Goal: Task Accomplishment & Management: Manage account settings

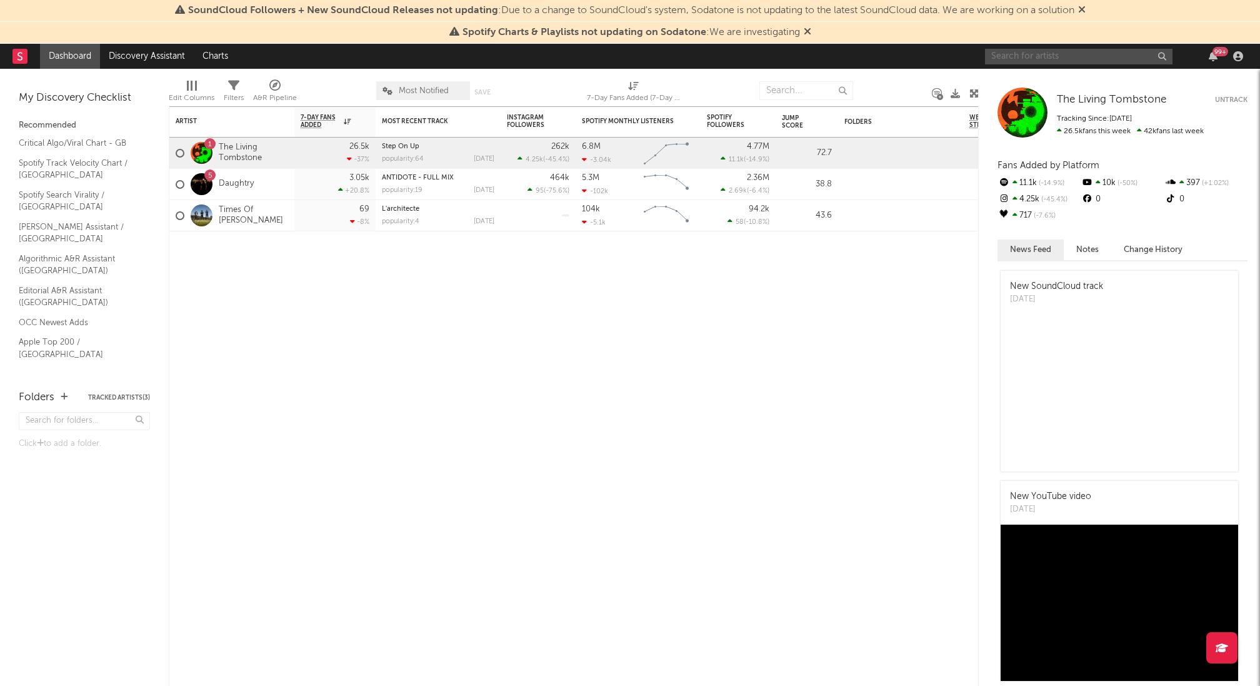
click at [945, 53] on input "text" at bounding box center [1079, 57] width 188 height 16
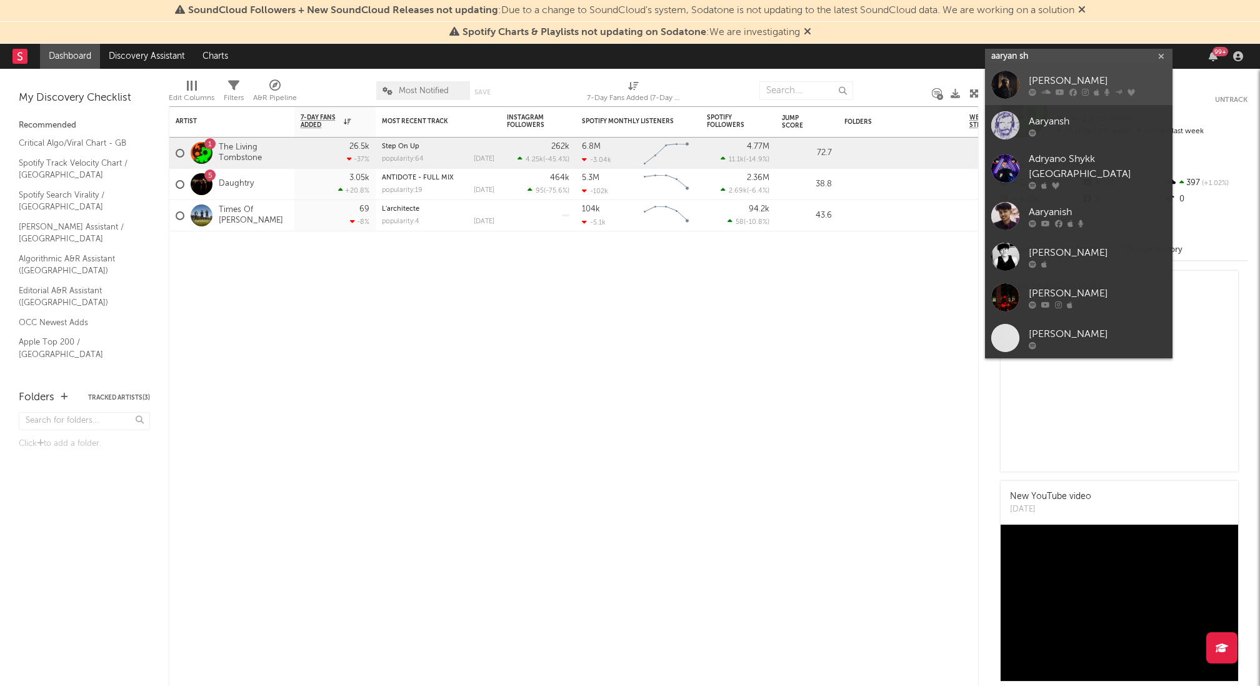
type input "aaryan sh"
click at [945, 91] on icon at bounding box center [1074, 92] width 8 height 8
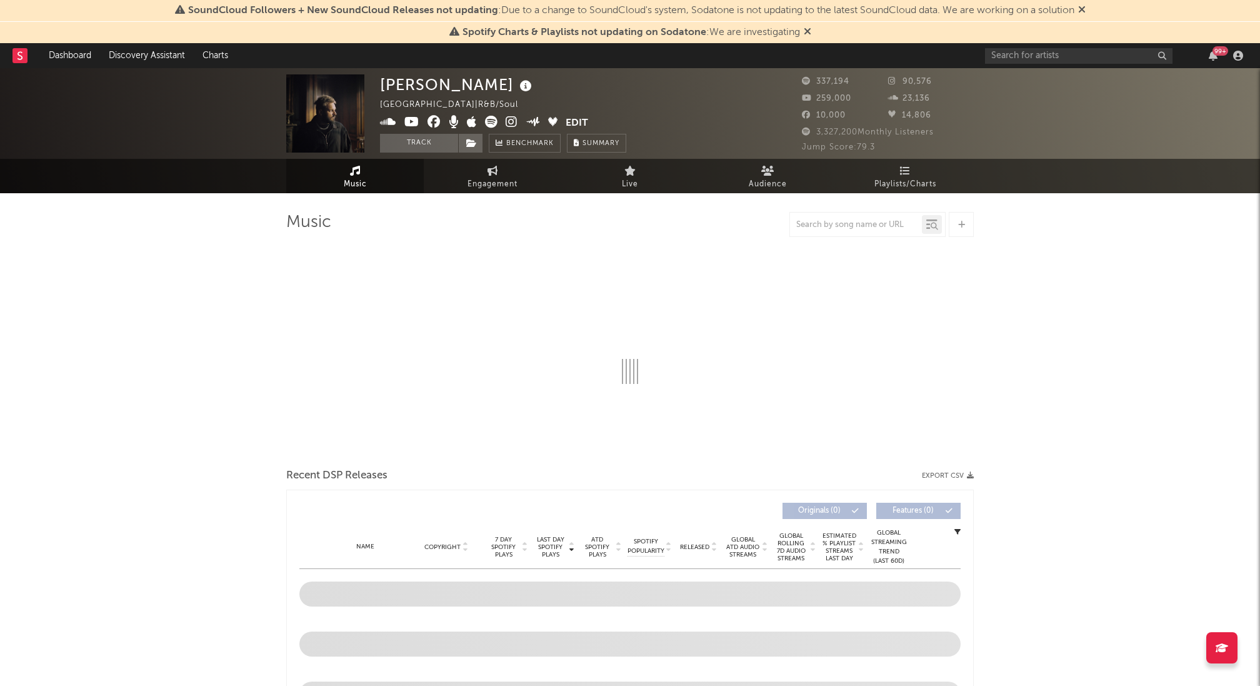
select select "6m"
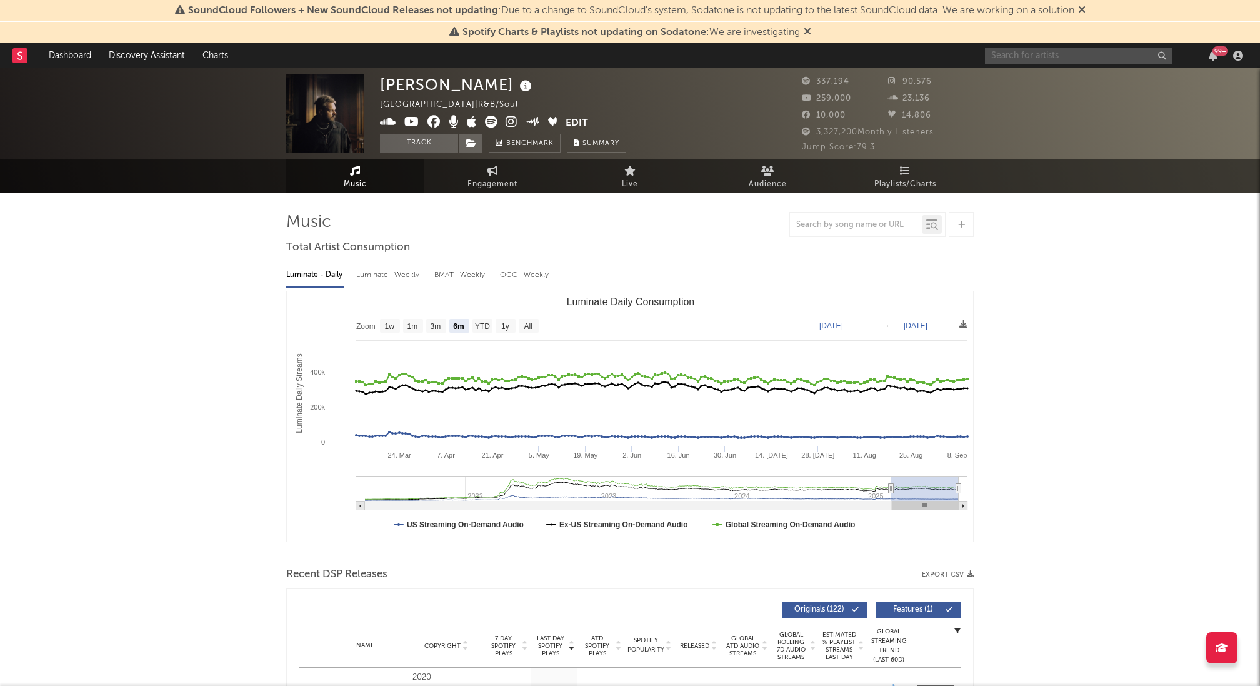
click at [945, 58] on input "text" at bounding box center [1079, 56] width 188 height 16
type input "aa"
click at [902, 179] on span "Playlists/Charts" at bounding box center [906, 184] width 62 height 15
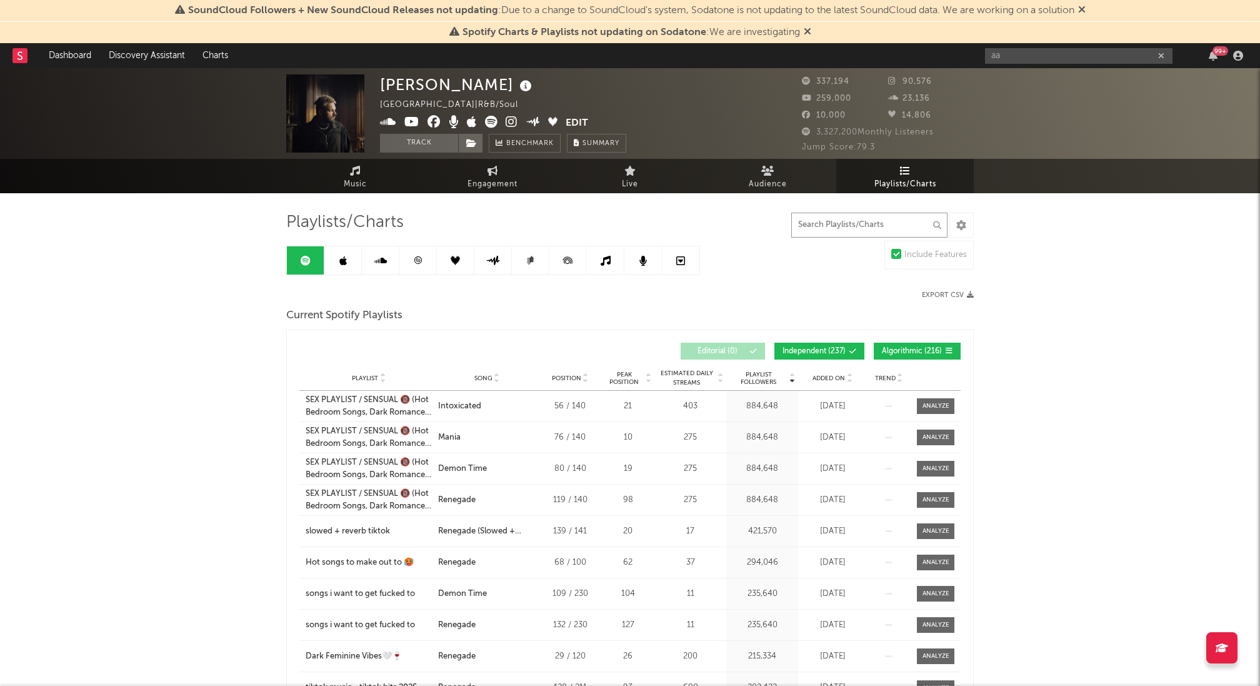
click at [873, 219] on input "text" at bounding box center [869, 225] width 156 height 25
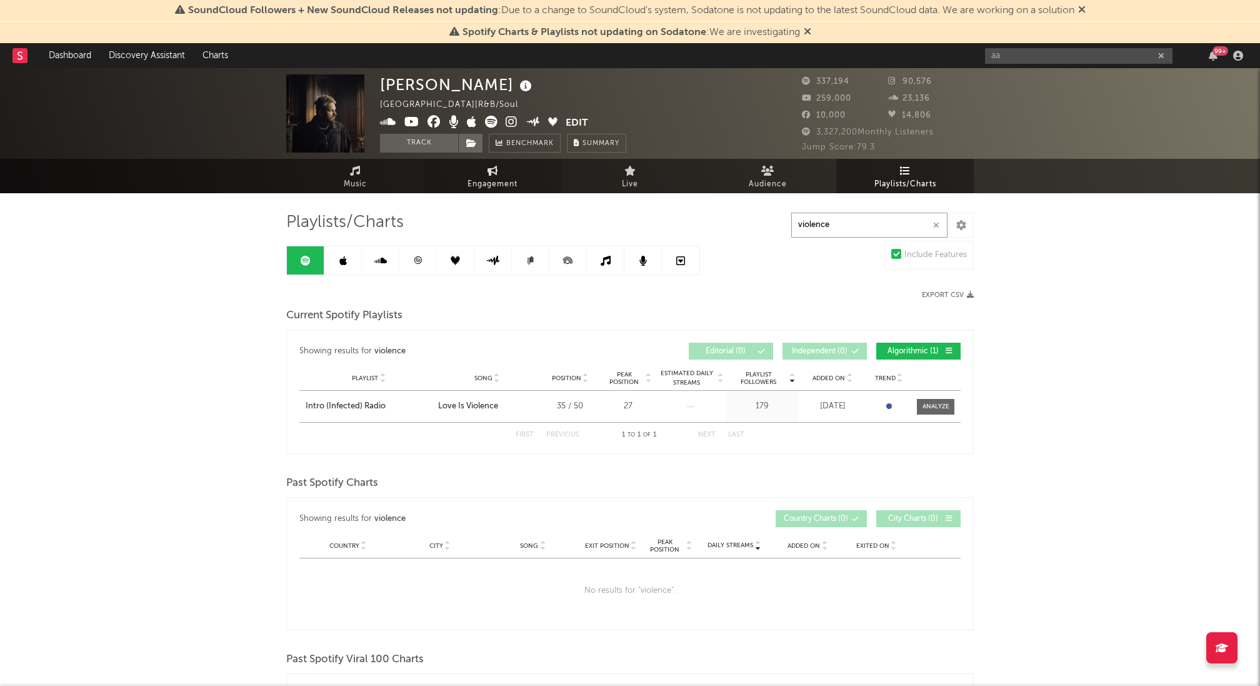
type input "violence"
click at [497, 177] on span "Engagement" at bounding box center [493, 184] width 50 height 15
select select "1w"
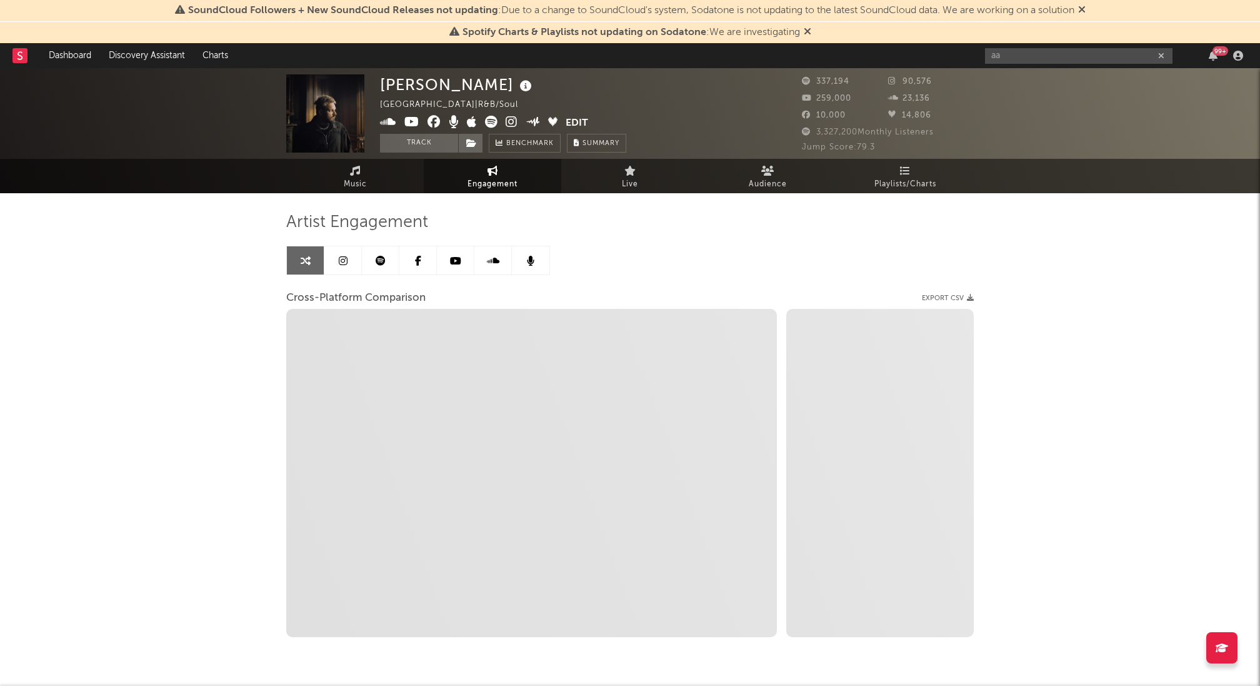
select select "1m"
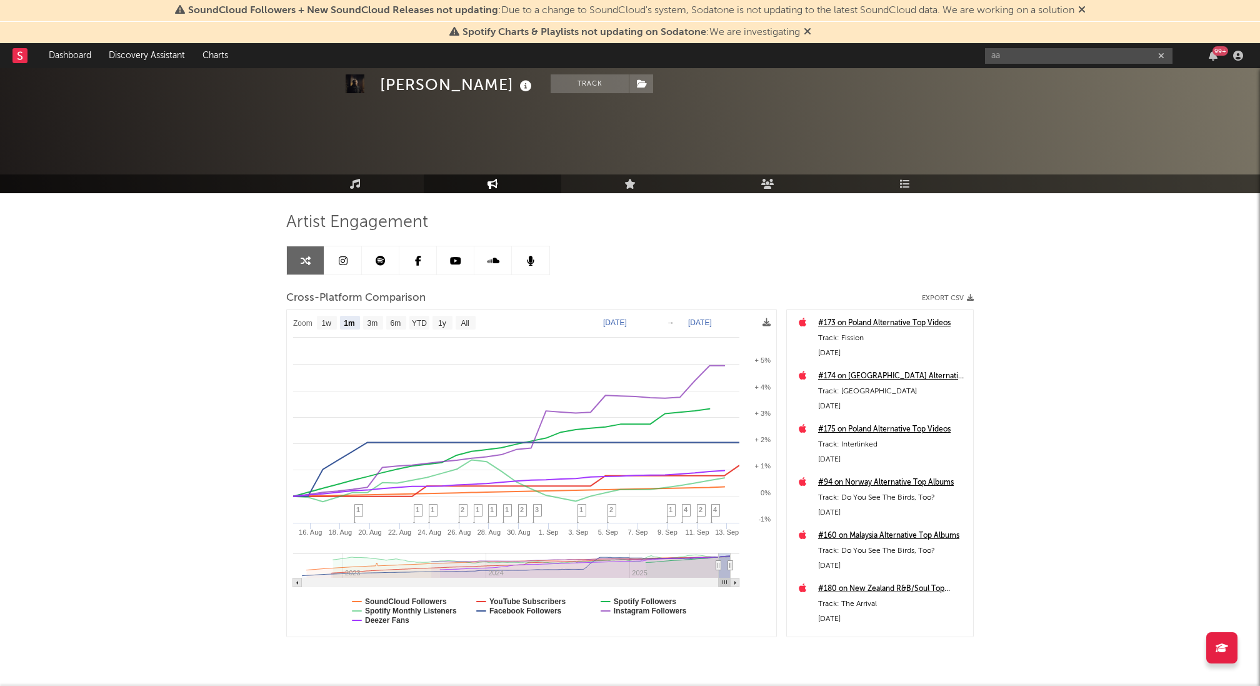
scroll to position [38, 0]
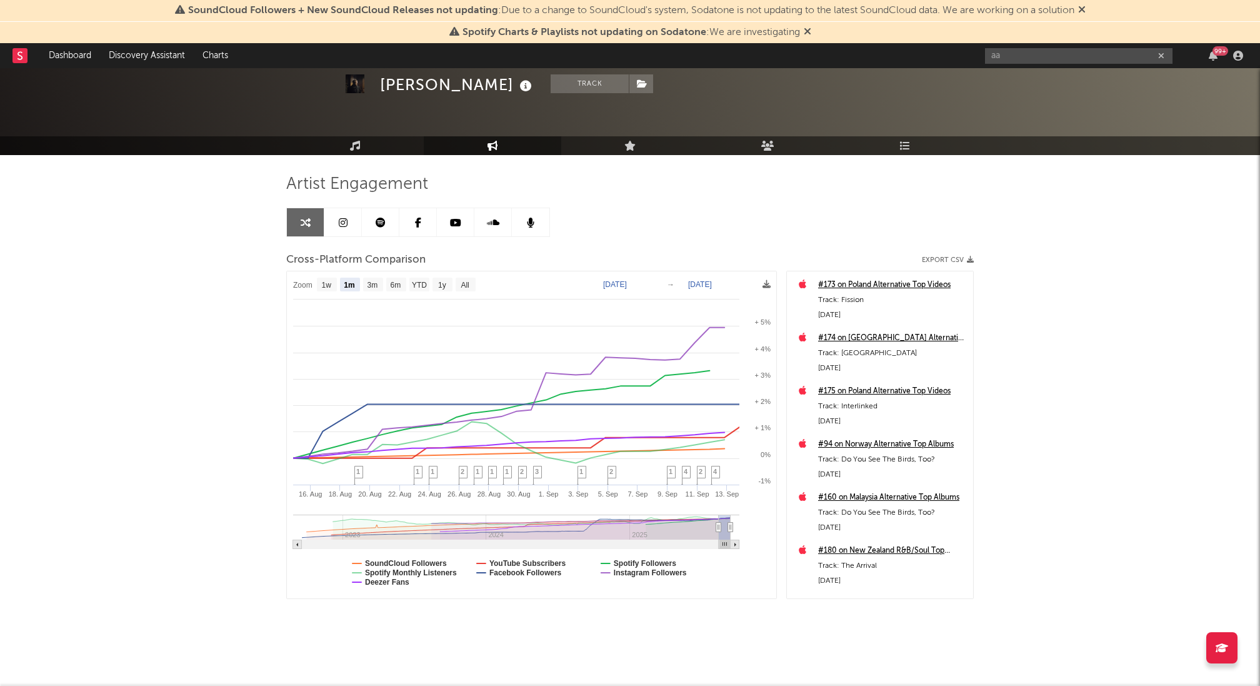
click at [381, 225] on icon at bounding box center [381, 223] width 10 height 10
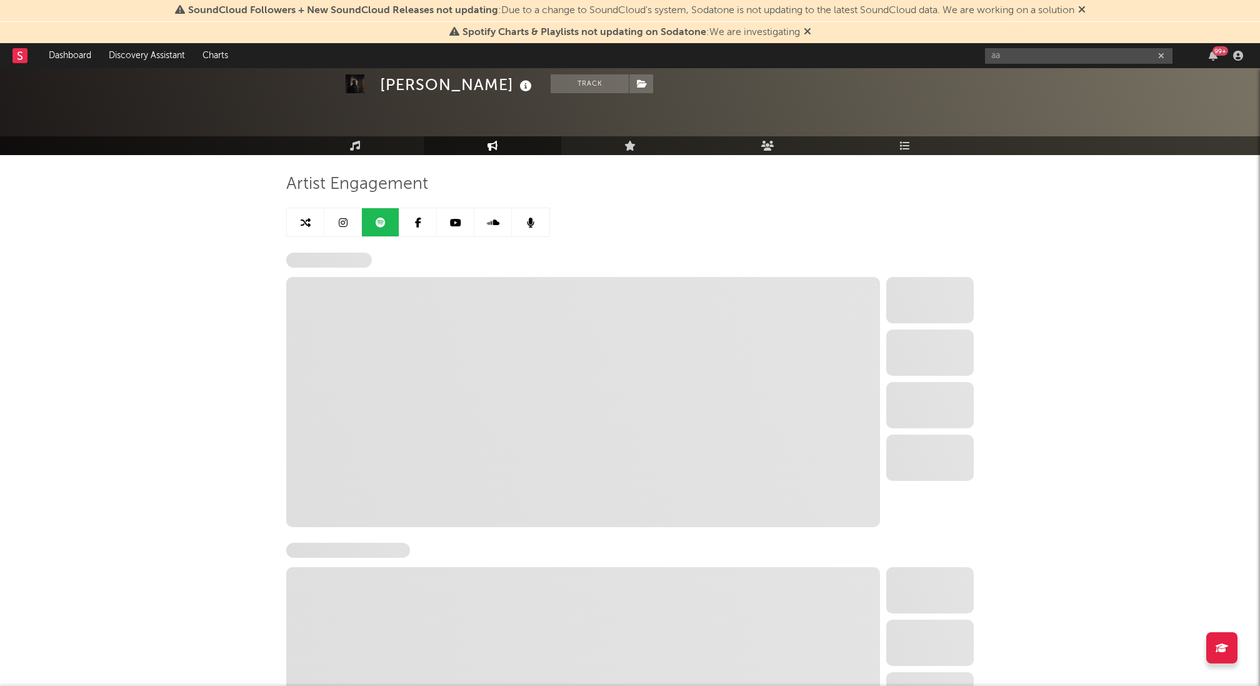
select select "6m"
select select "1w"
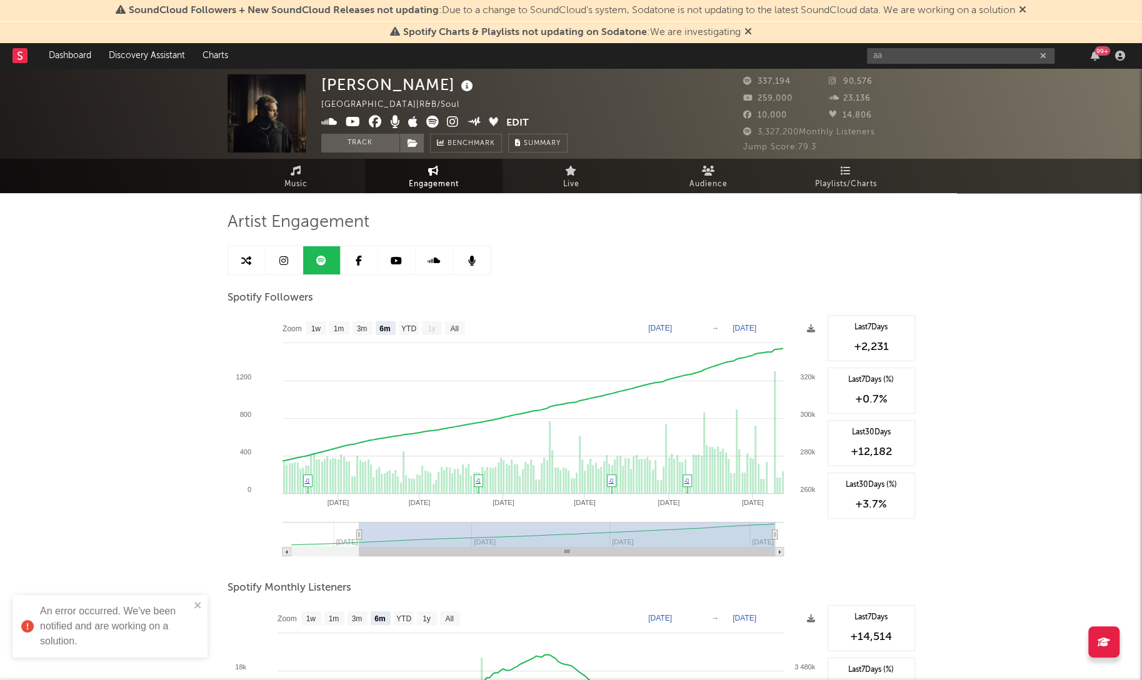
click at [419, 182] on span "Engagement" at bounding box center [434, 184] width 50 height 15
select select "1m"
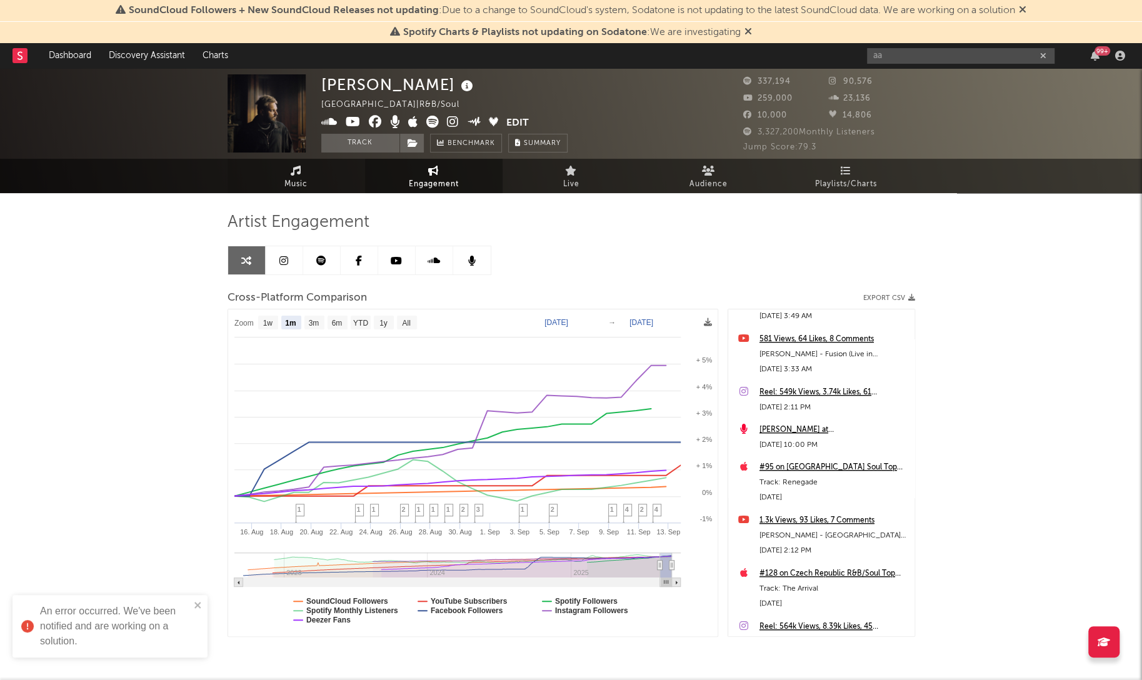
click at [293, 176] on icon at bounding box center [296, 171] width 11 height 10
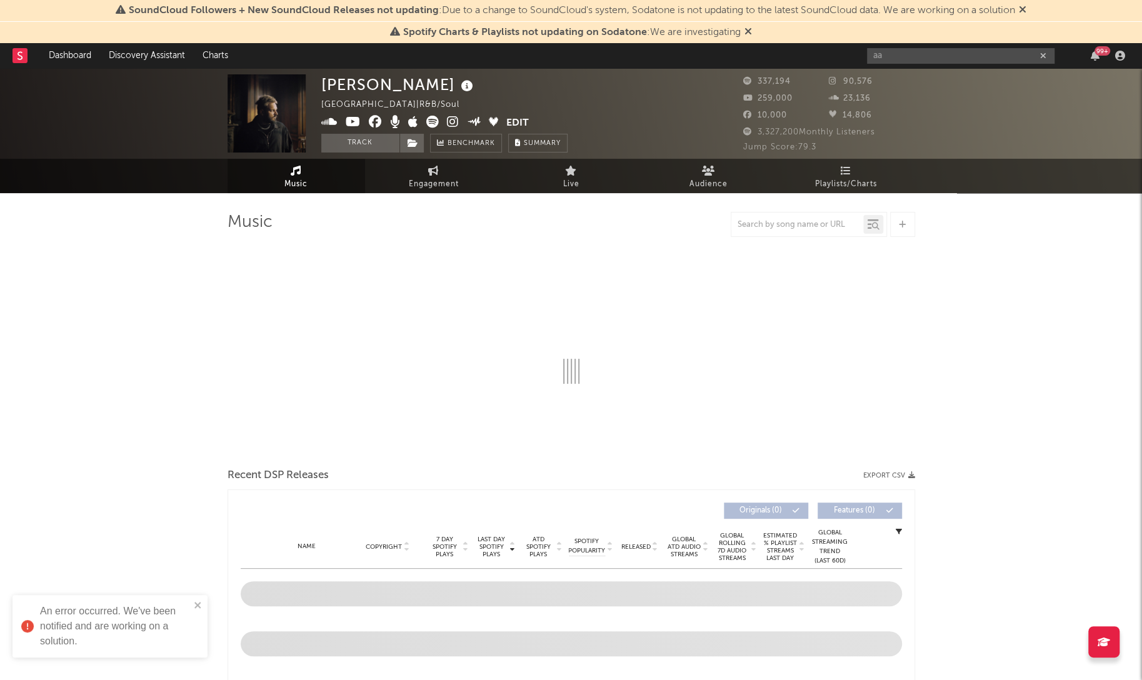
select select "6m"
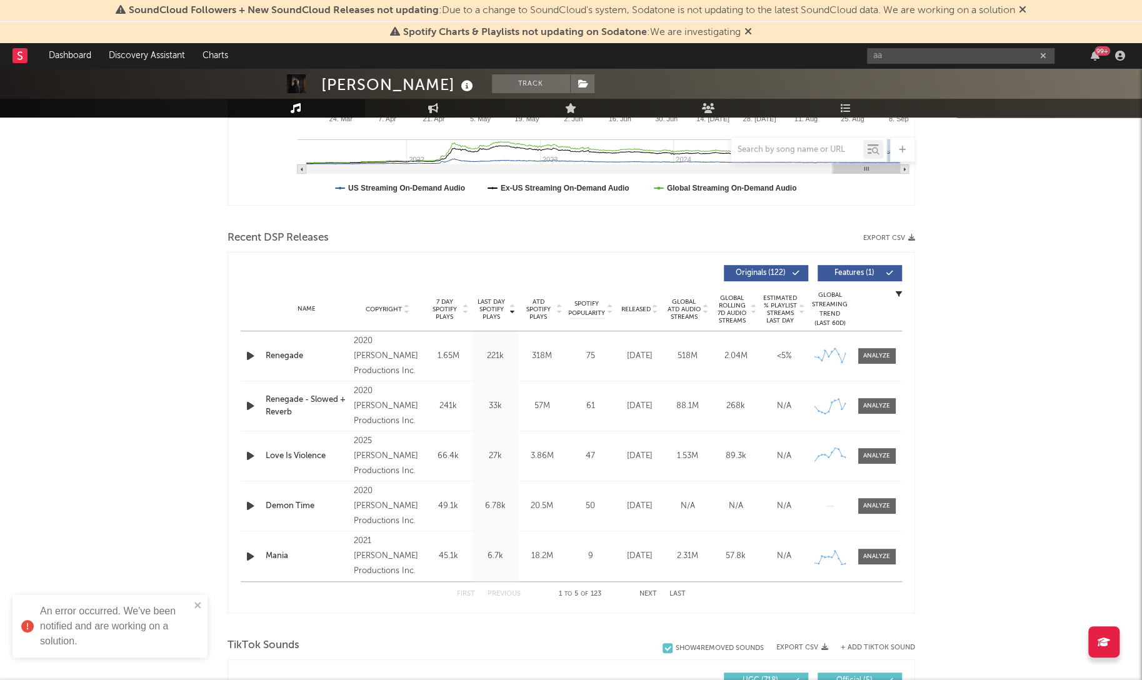
scroll to position [55, 0]
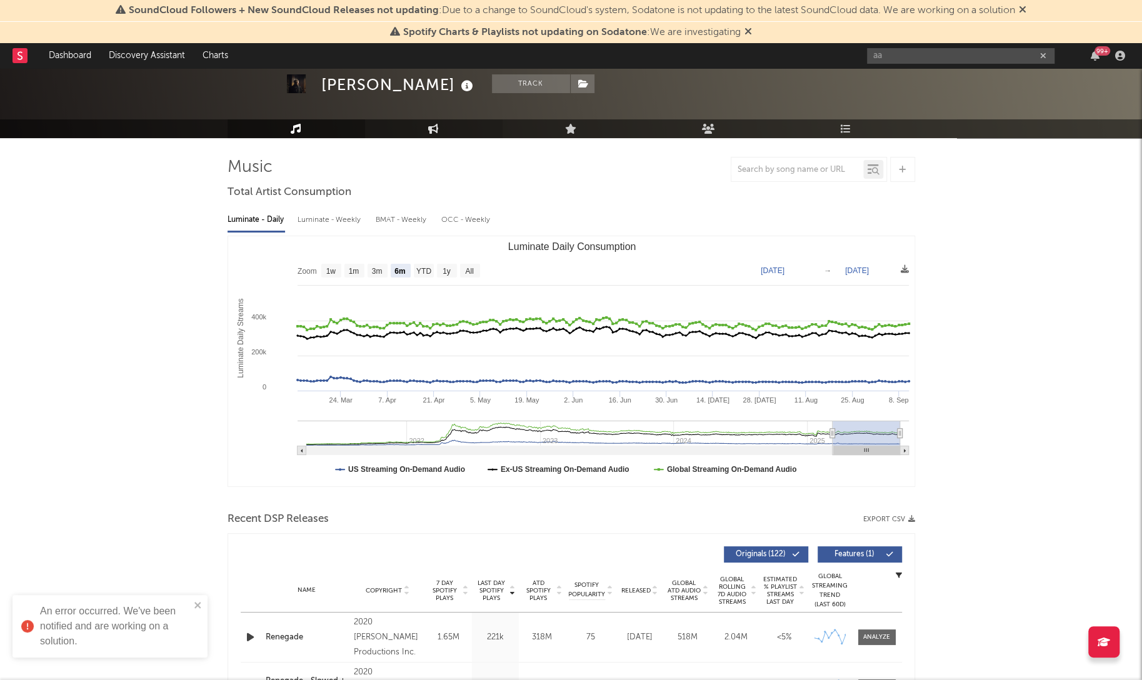
click at [438, 127] on icon at bounding box center [433, 129] width 11 height 10
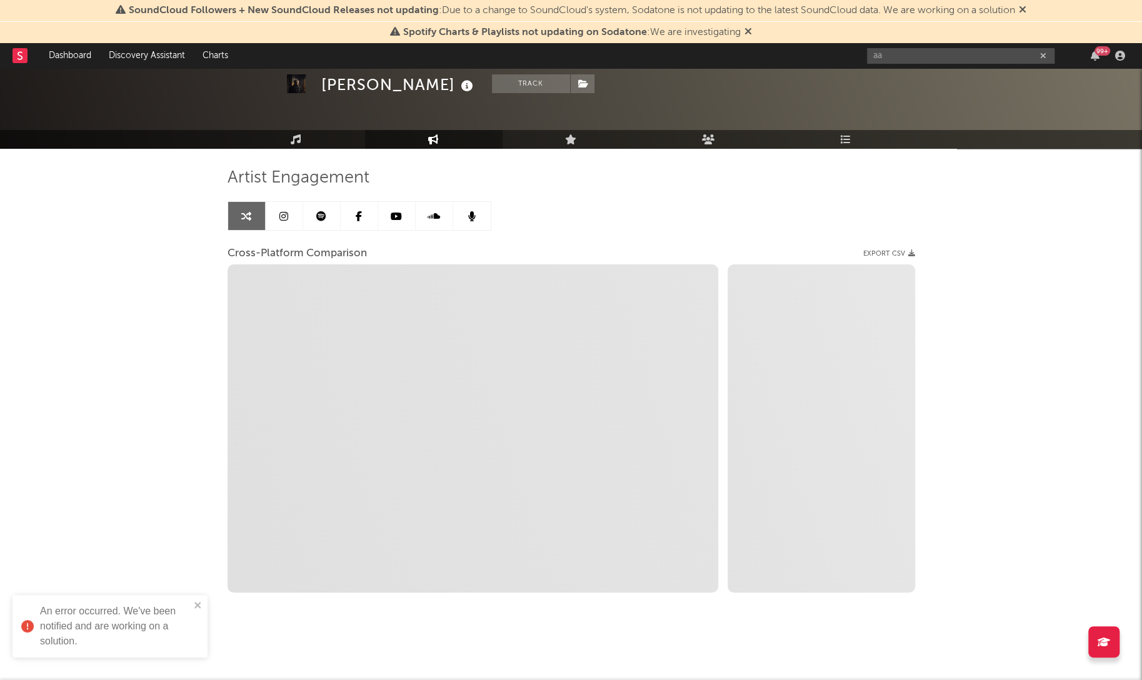
scroll to position [44, 0]
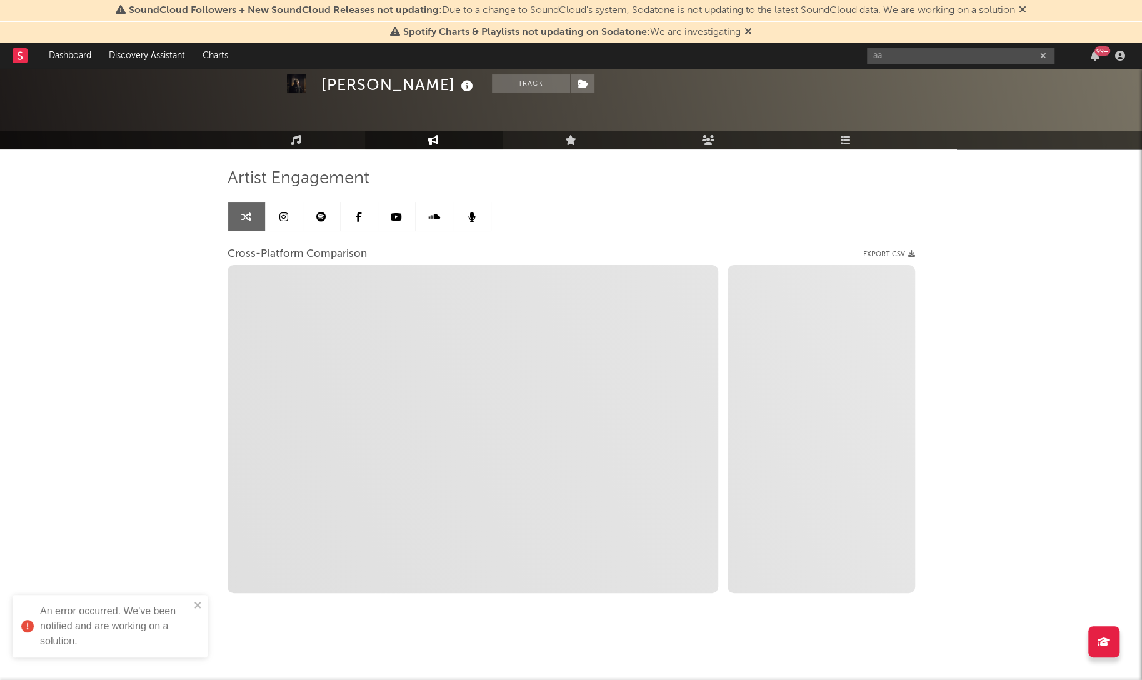
select select "1w"
select select "1m"
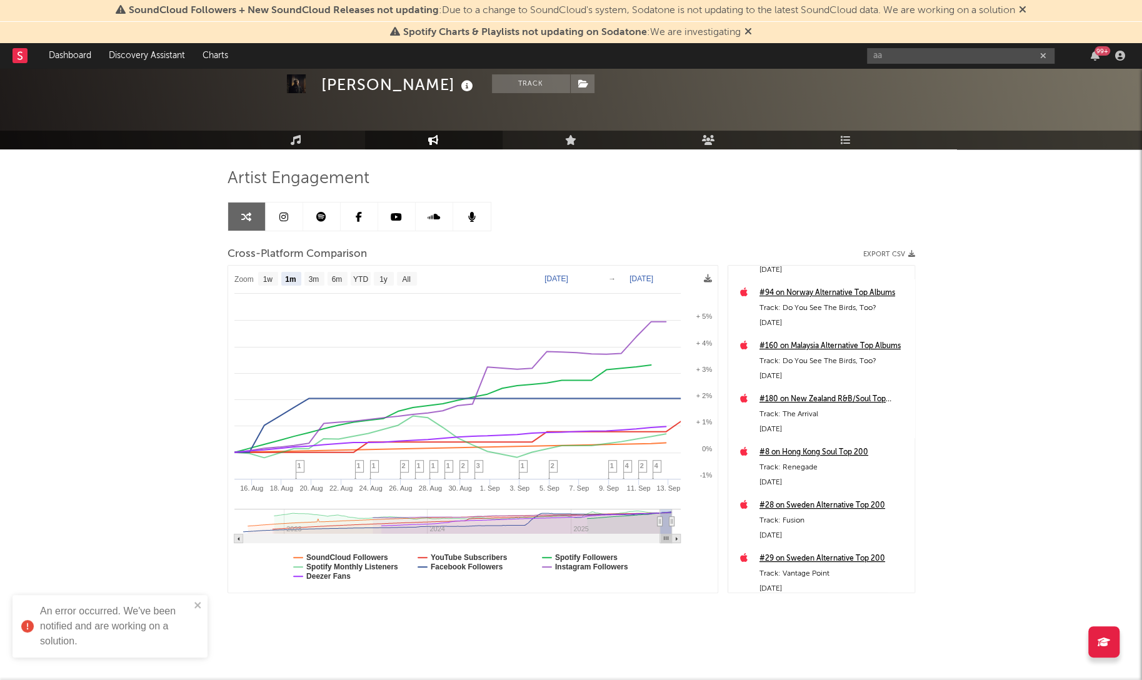
scroll to position [139, 0]
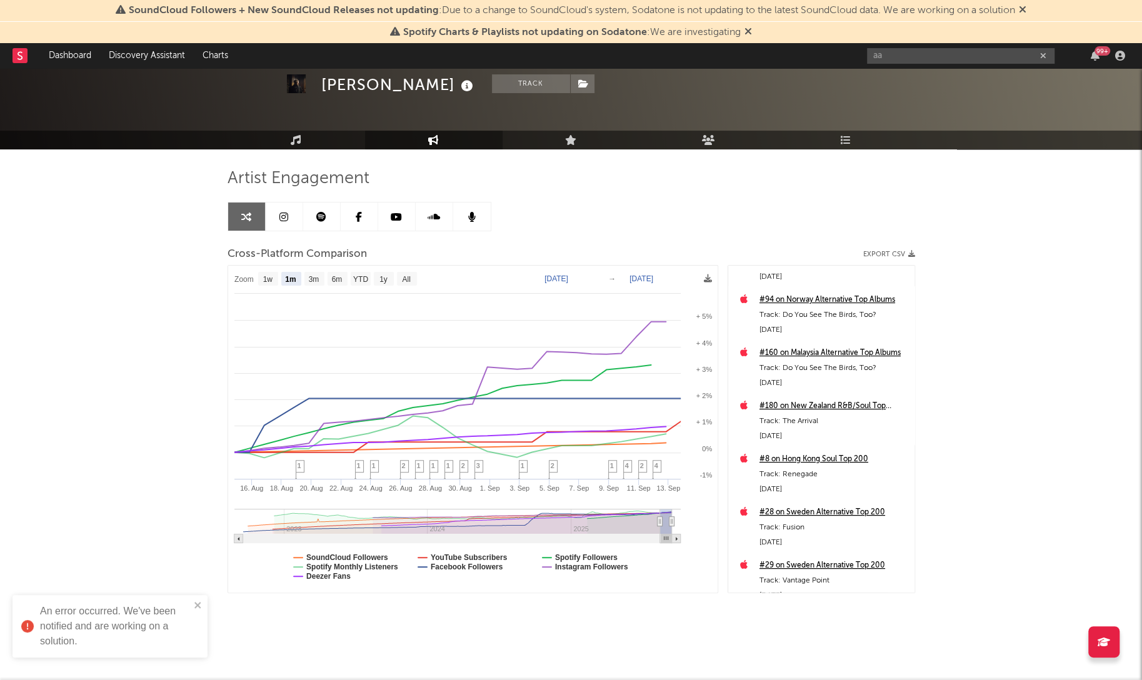
click at [296, 86] on img at bounding box center [296, 83] width 19 height 19
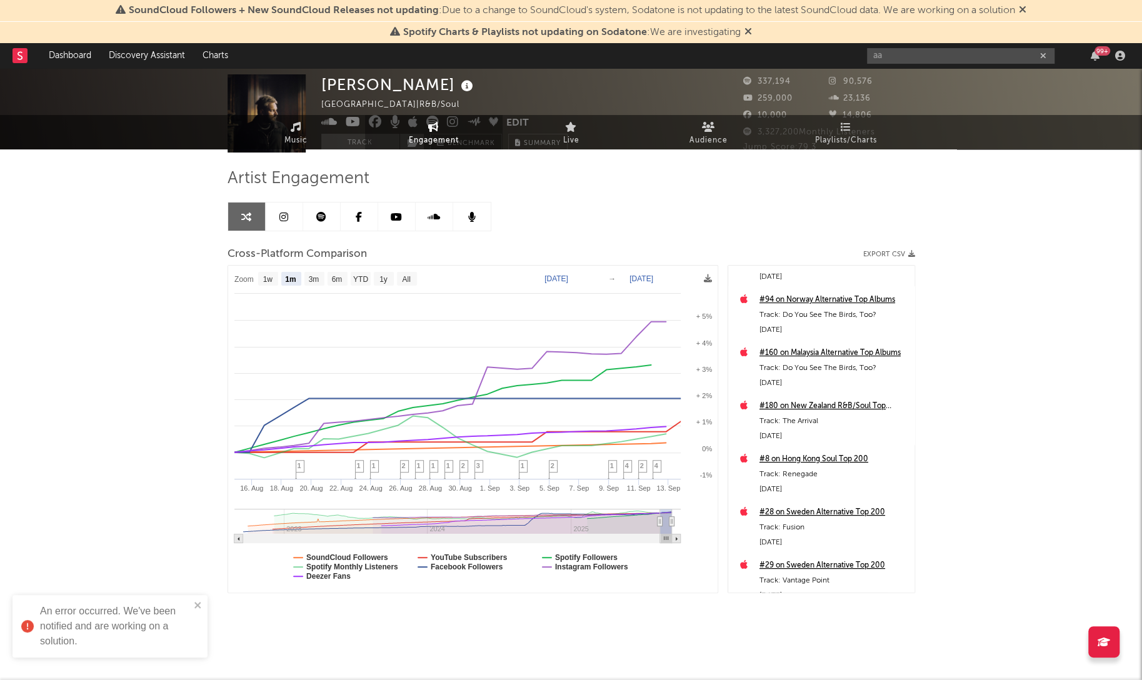
scroll to position [0, 0]
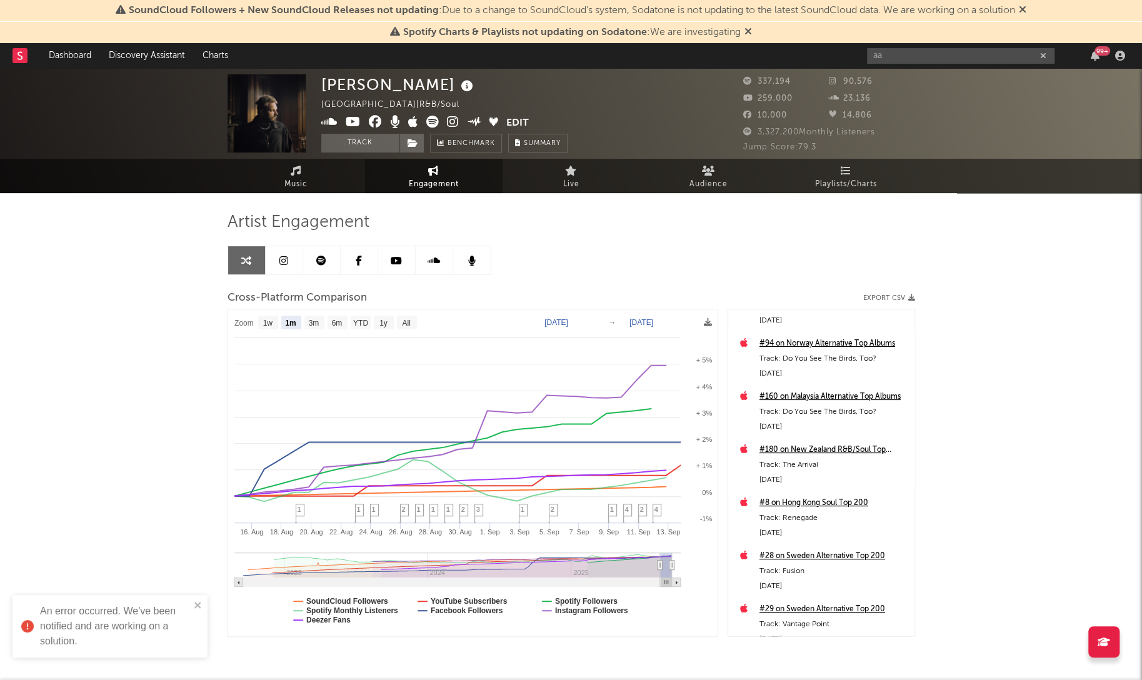
click at [520, 118] on button "Edit" at bounding box center [517, 124] width 23 height 16
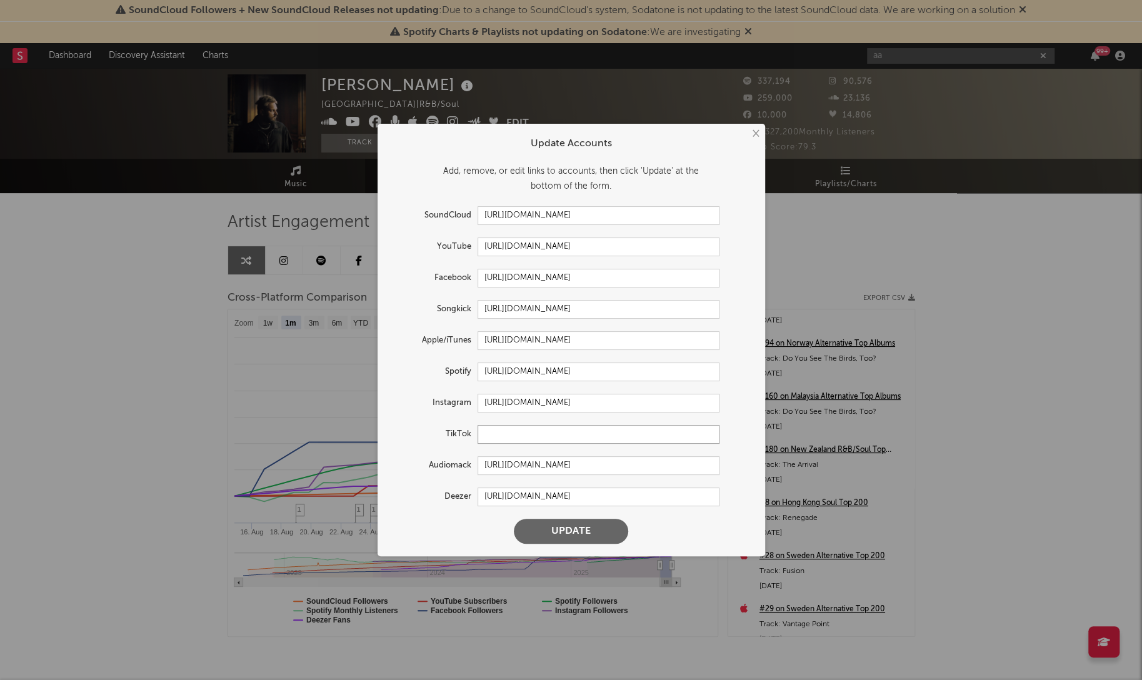
click at [533, 435] on input "text" at bounding box center [599, 434] width 242 height 19
paste input "[URL][DOMAIN_NAME]"
type input "[URL][DOMAIN_NAME]"
click at [613, 514] on button "Update" at bounding box center [571, 531] width 114 height 25
select select "1w"
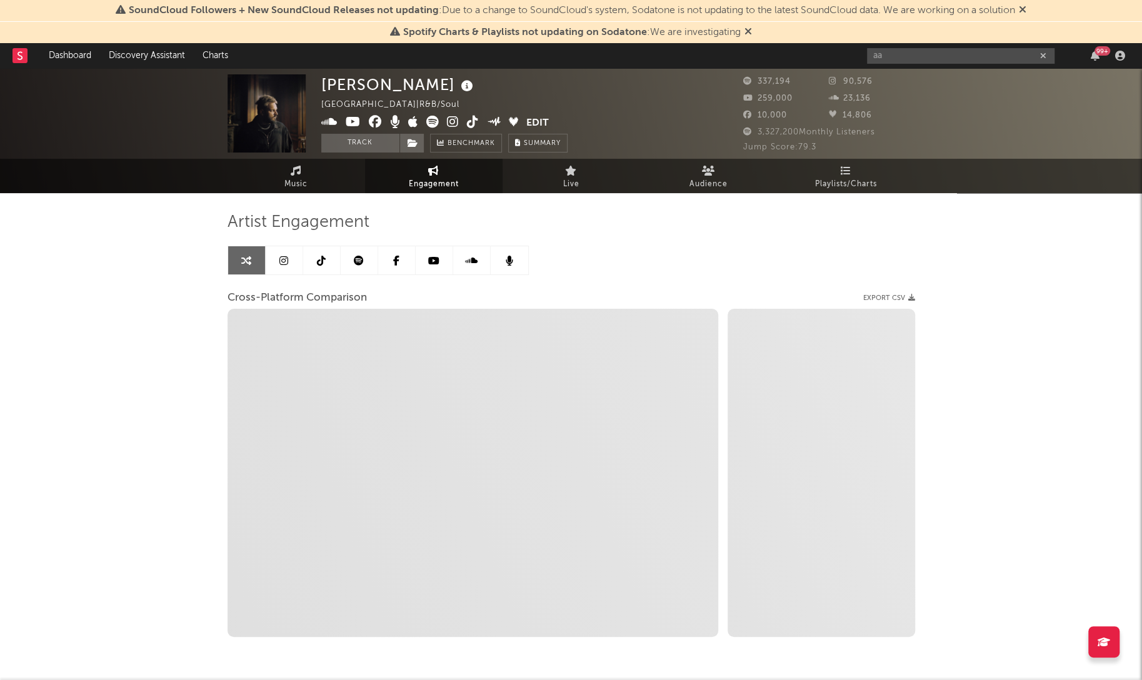
type input "[URL][DOMAIN_NAME]"
select select "1m"
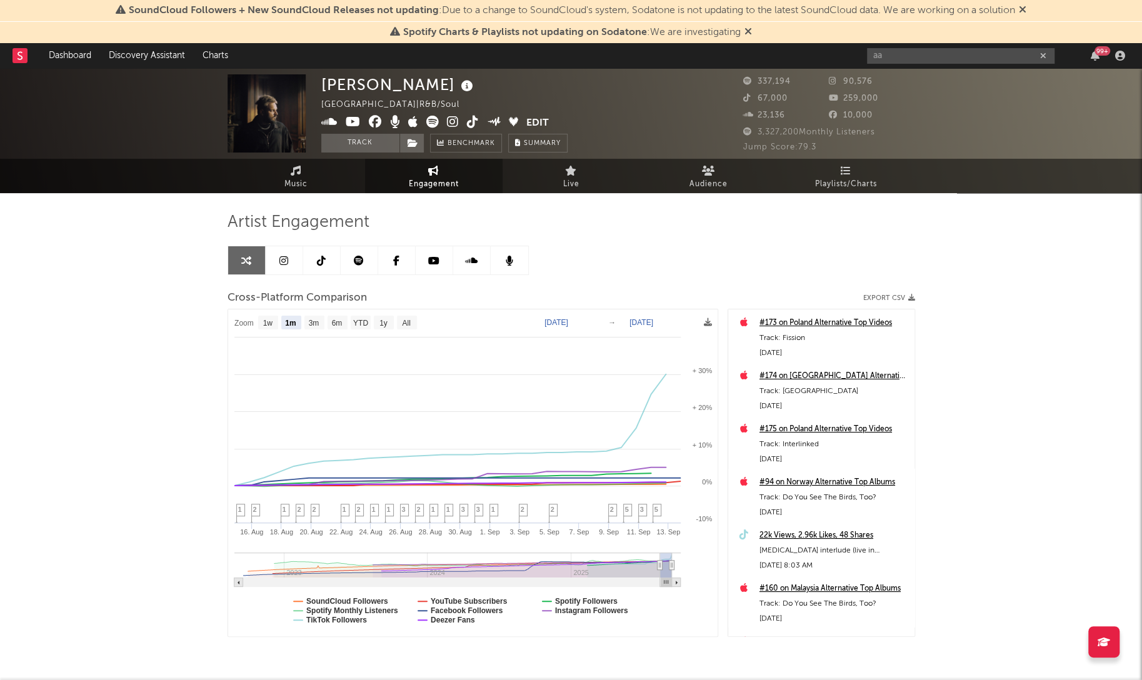
click at [286, 261] on icon at bounding box center [283, 261] width 9 height 10
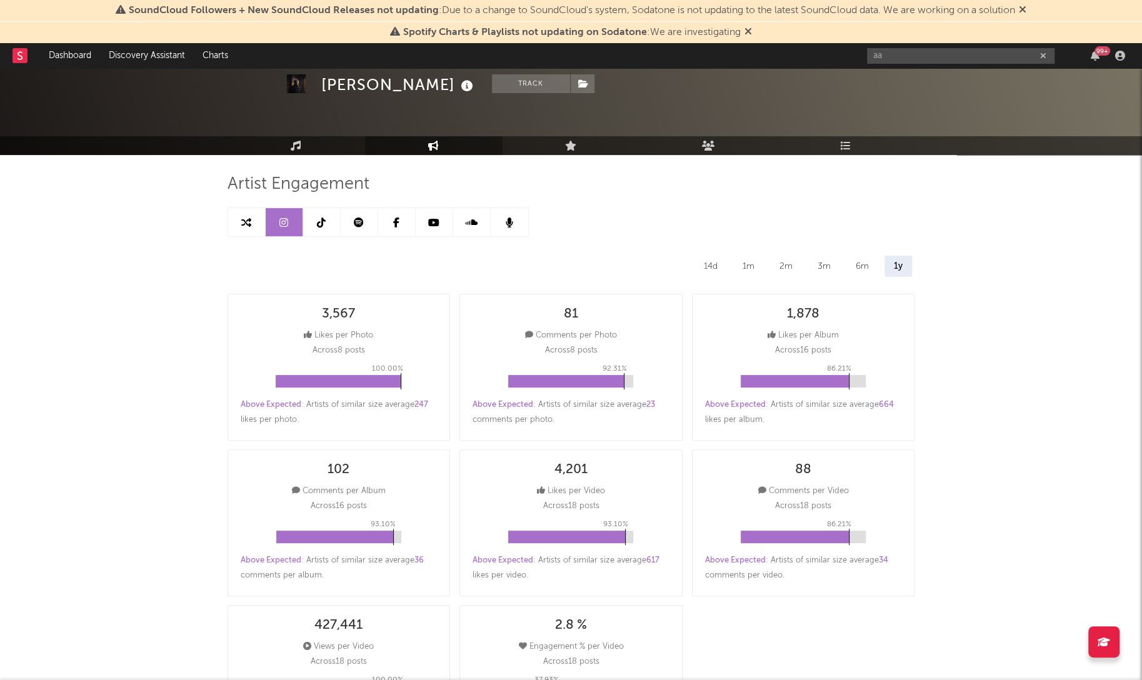
scroll to position [48, 0]
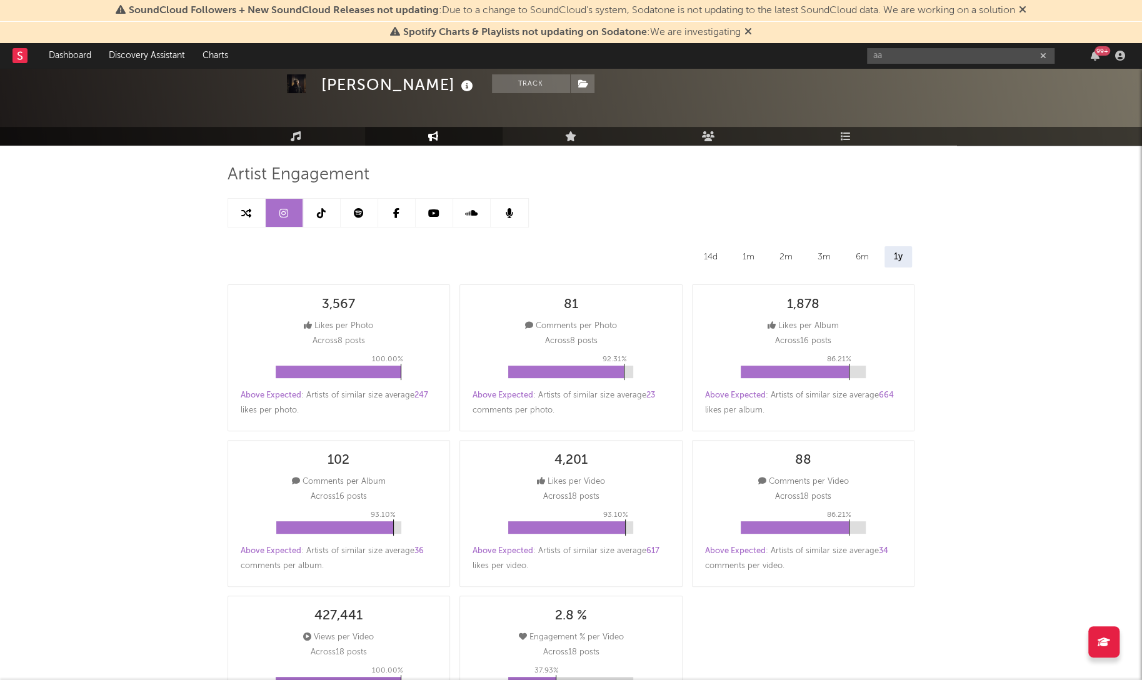
select select "6m"
click at [717, 258] on div "14d" at bounding box center [711, 256] width 33 height 21
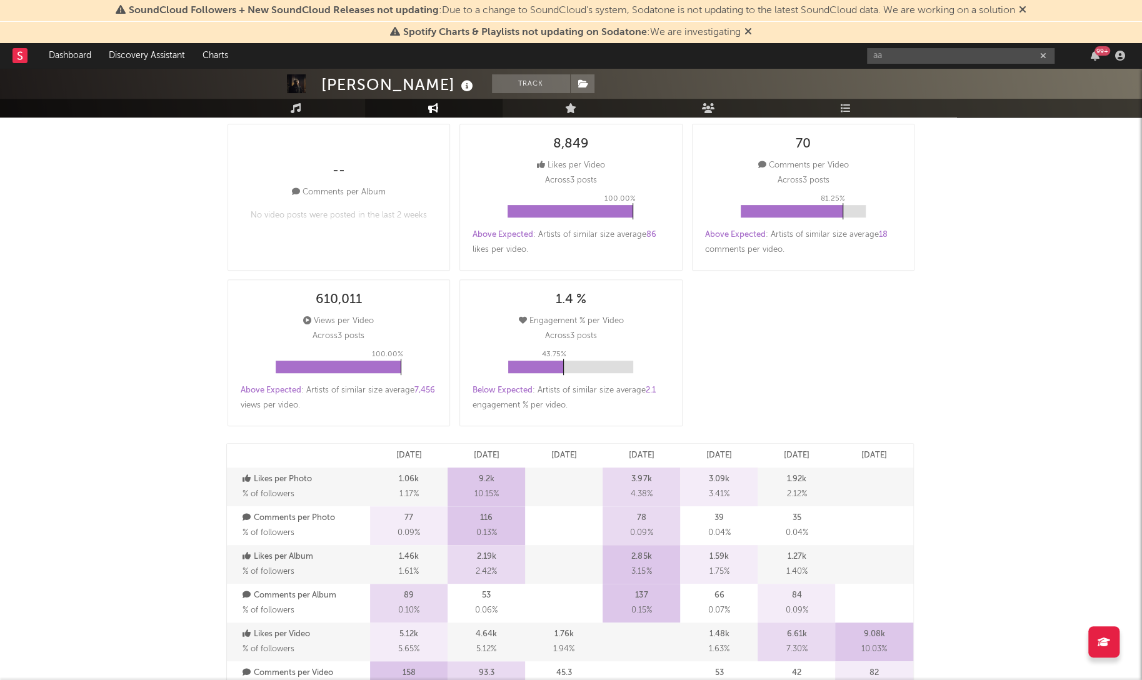
scroll to position [0, 0]
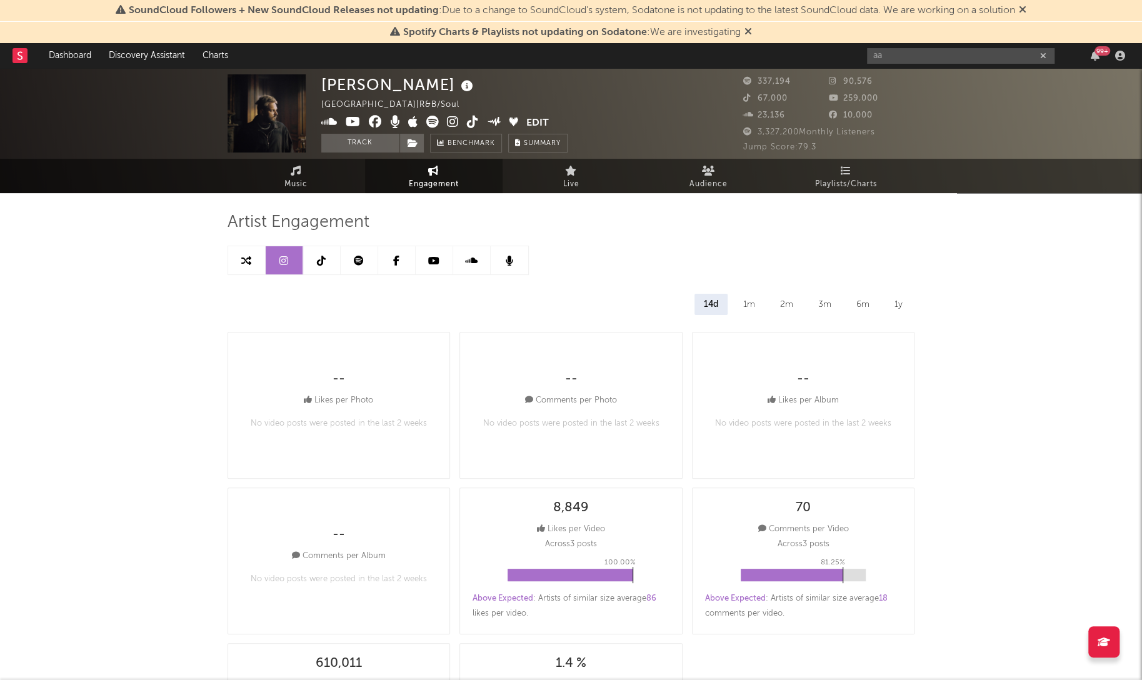
click at [319, 267] on link at bounding box center [322, 260] width 38 height 28
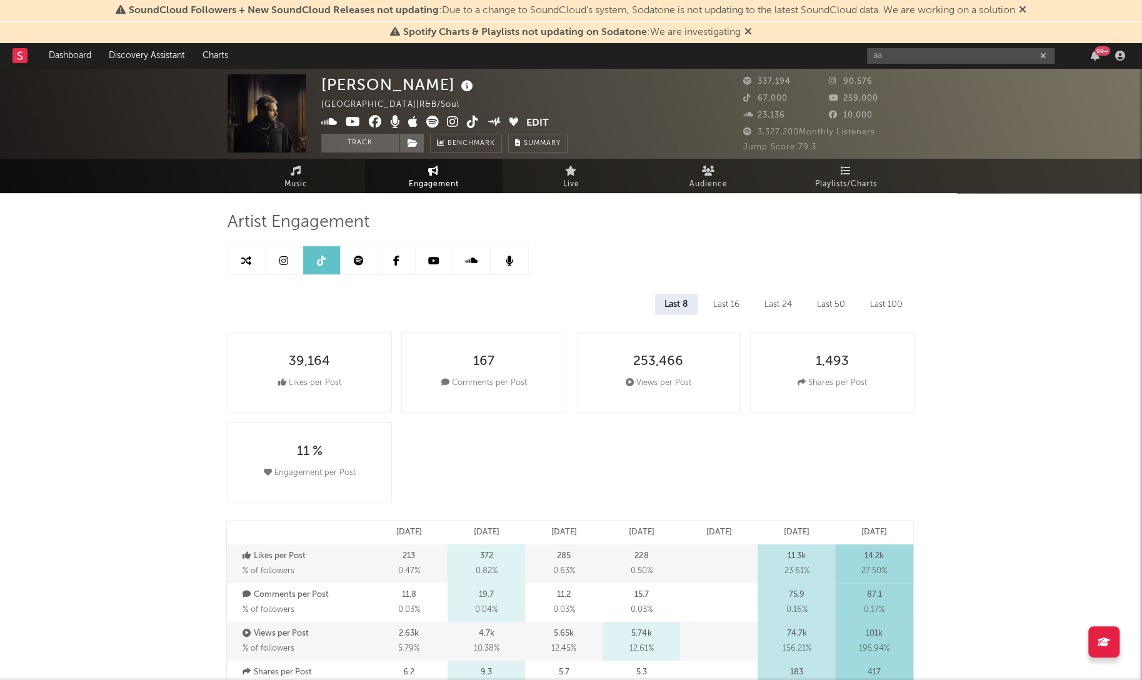
select select "6m"
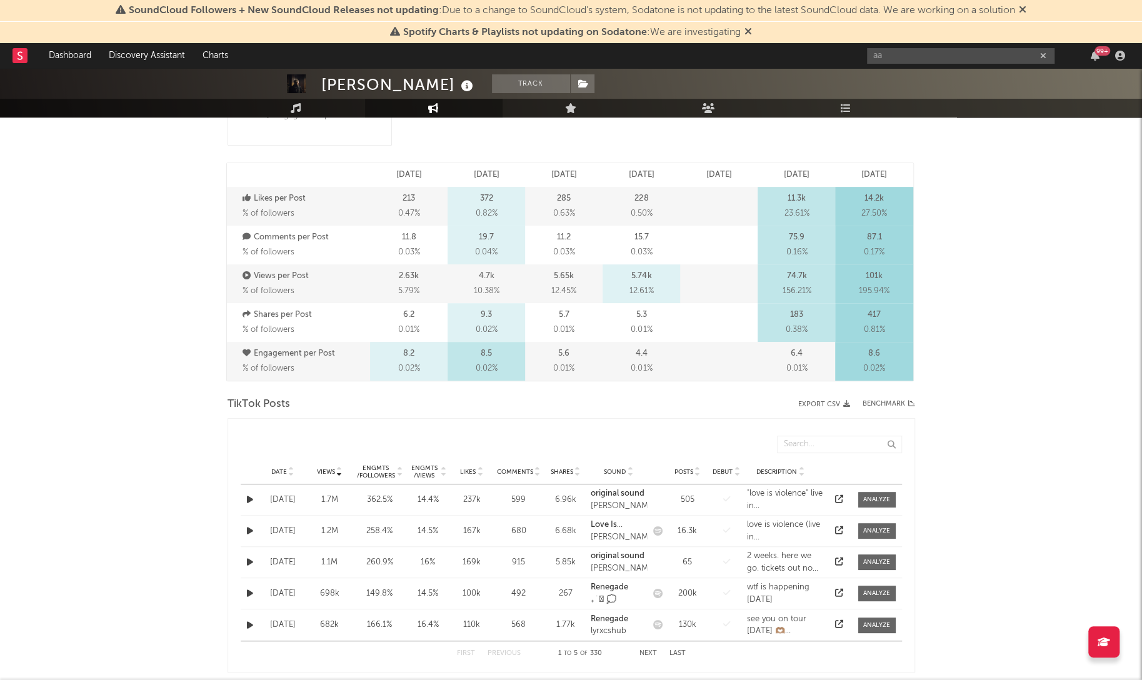
scroll to position [356, 0]
click at [274, 473] on span "Date" at bounding box center [279, 474] width 16 height 8
click at [352, 514] on div "Views 1.2M" at bounding box center [329, 595] width 47 height 13
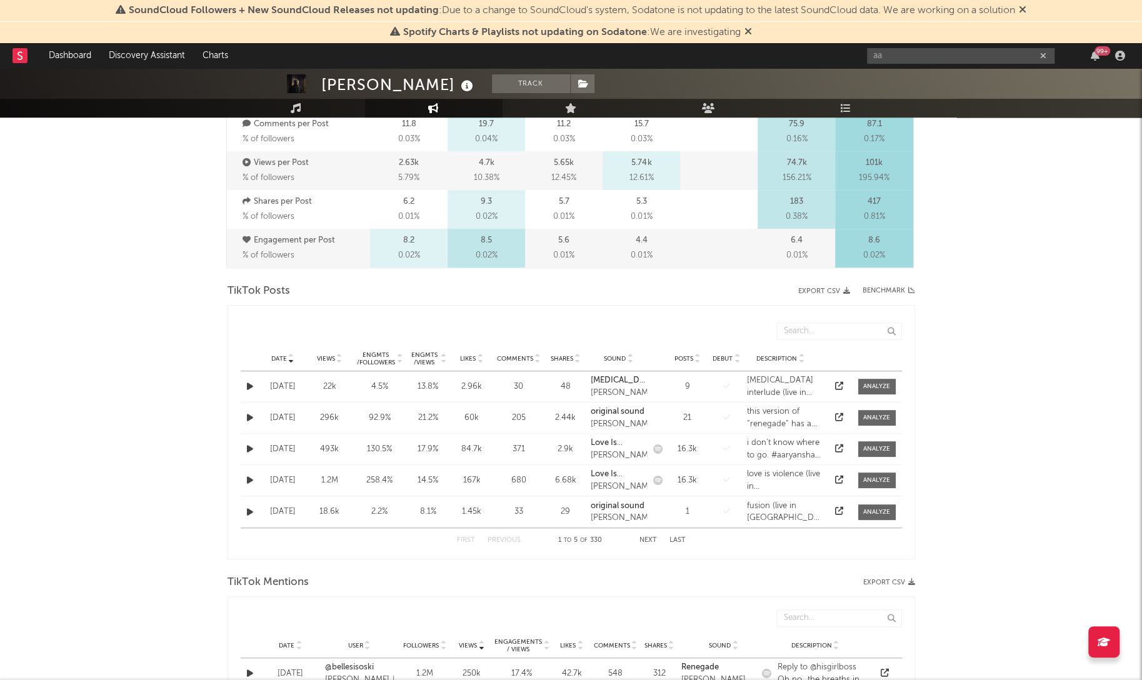
scroll to position [475, 0]
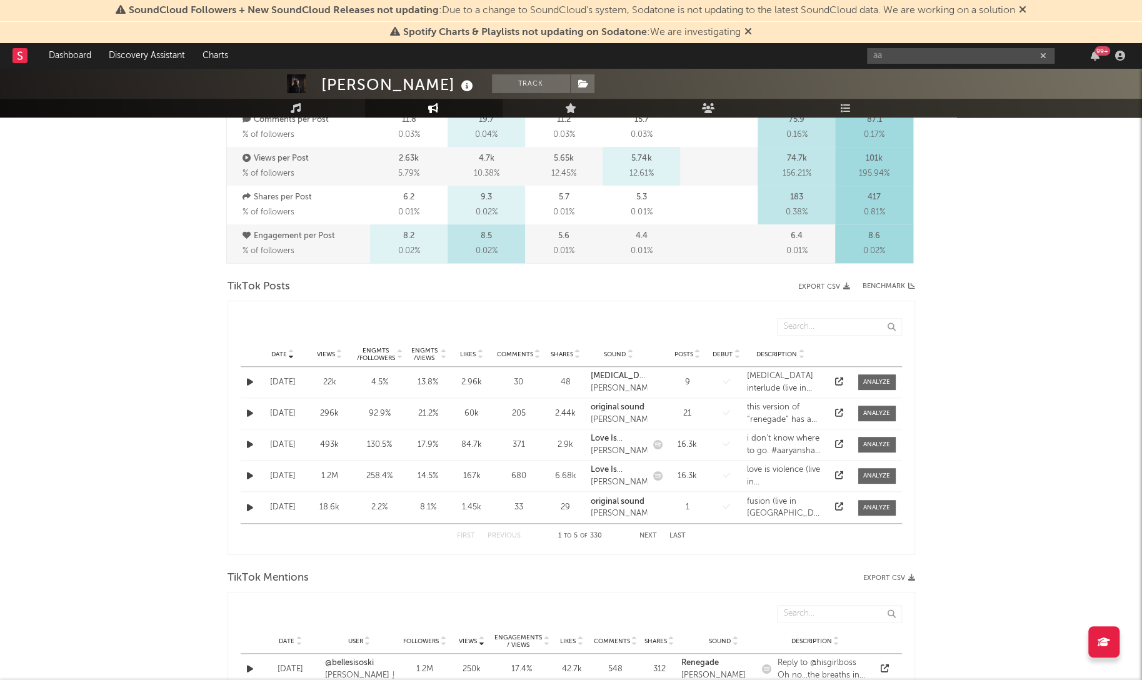
click at [249, 478] on icon "button" at bounding box center [250, 476] width 6 height 8
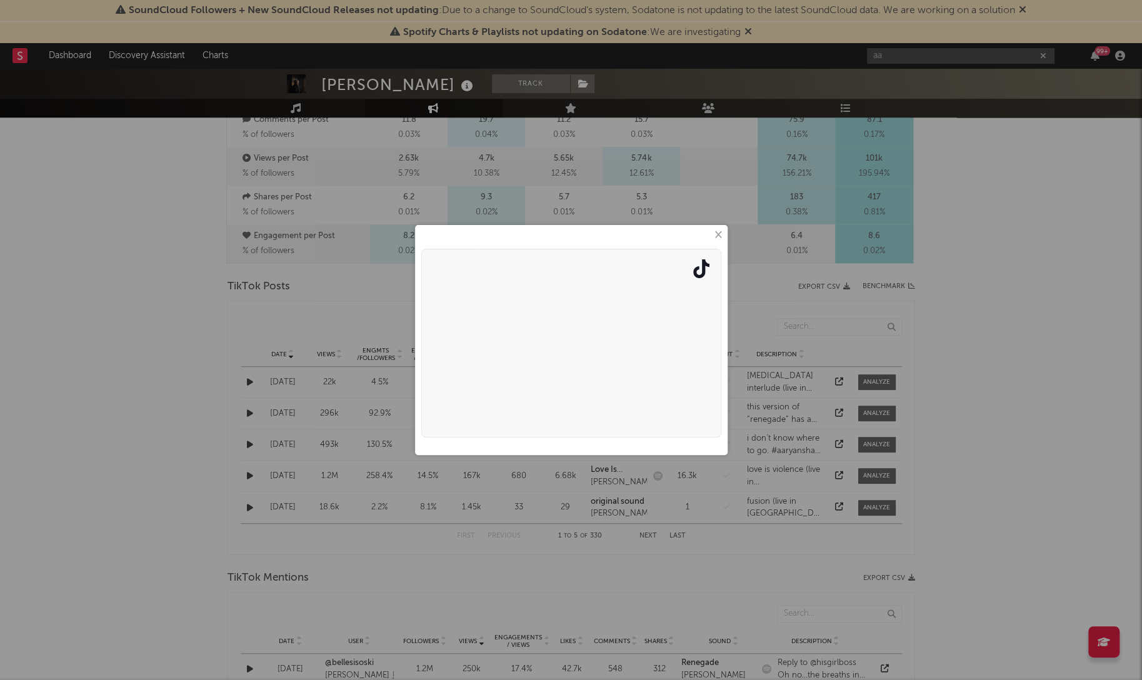
click at [718, 232] on button "×" at bounding box center [718, 235] width 14 height 14
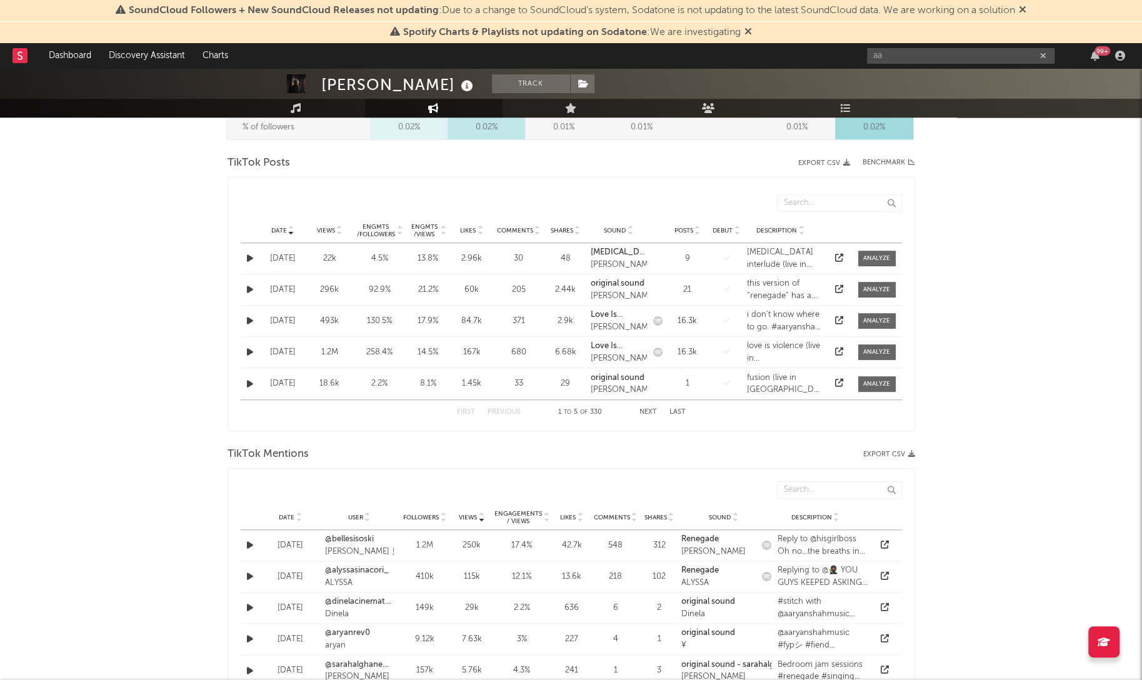
scroll to position [608, 0]
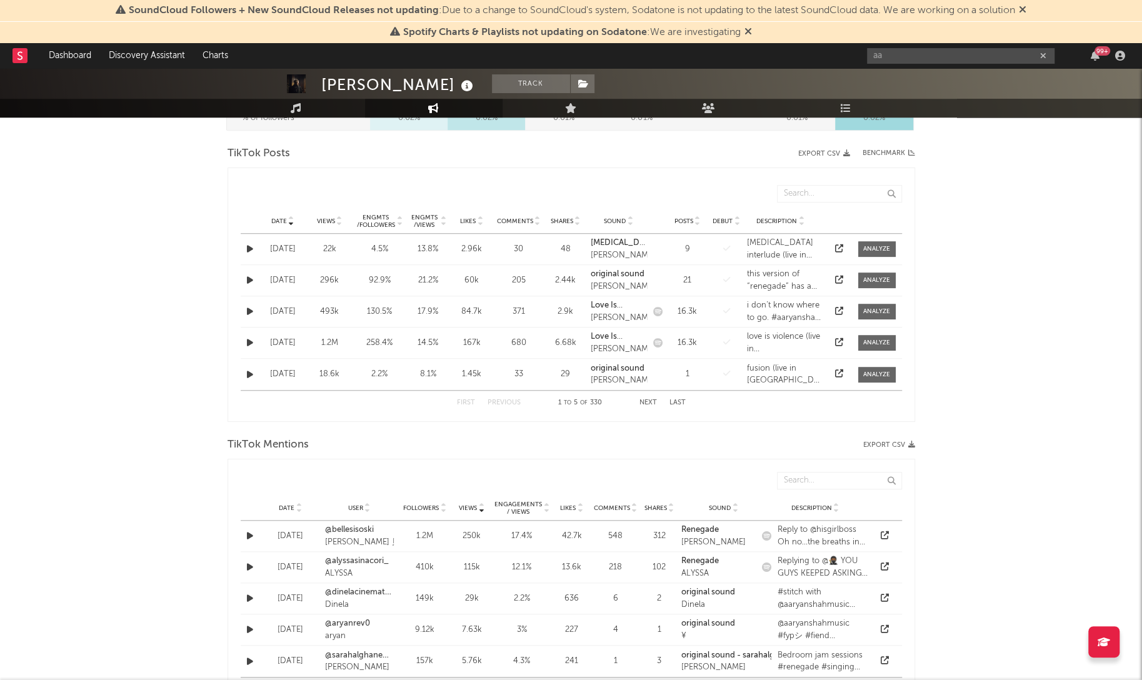
click at [289, 508] on span "Date" at bounding box center [287, 509] width 16 height 8
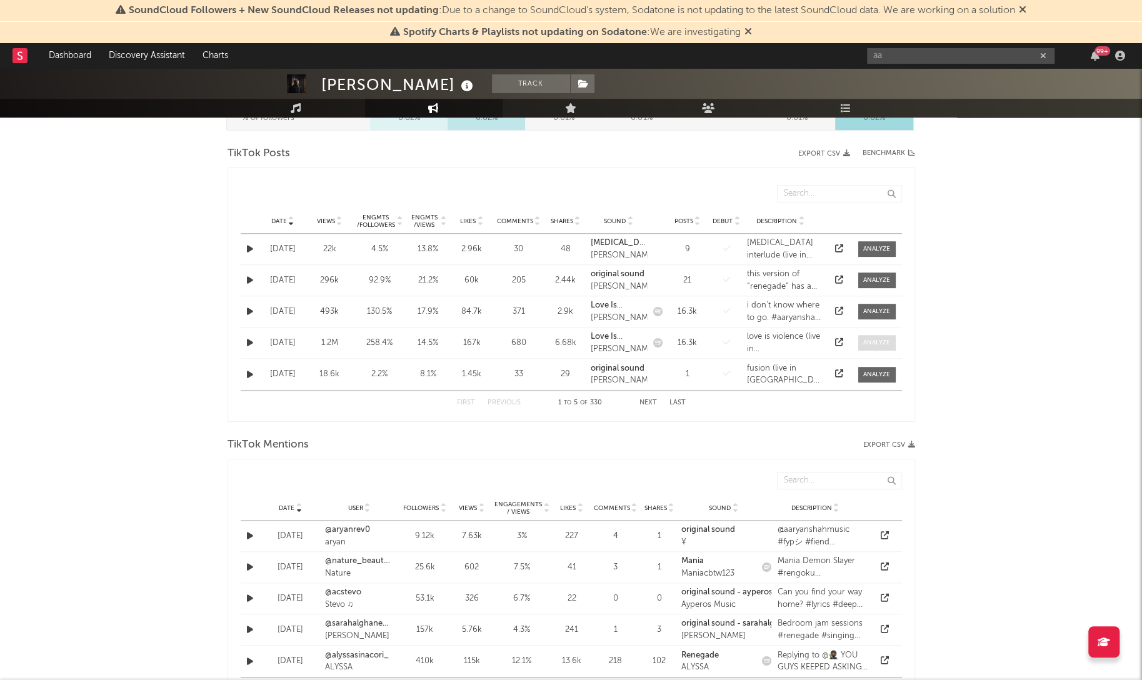
click at [885, 338] on div at bounding box center [876, 342] width 27 height 9
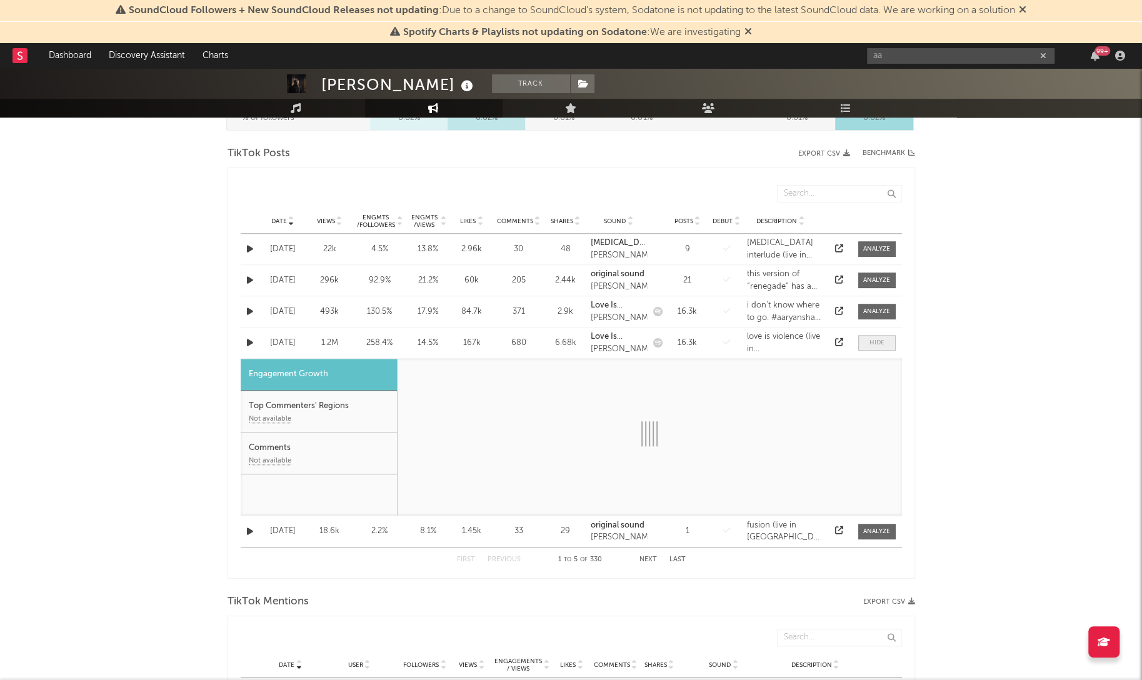
select select "1w"
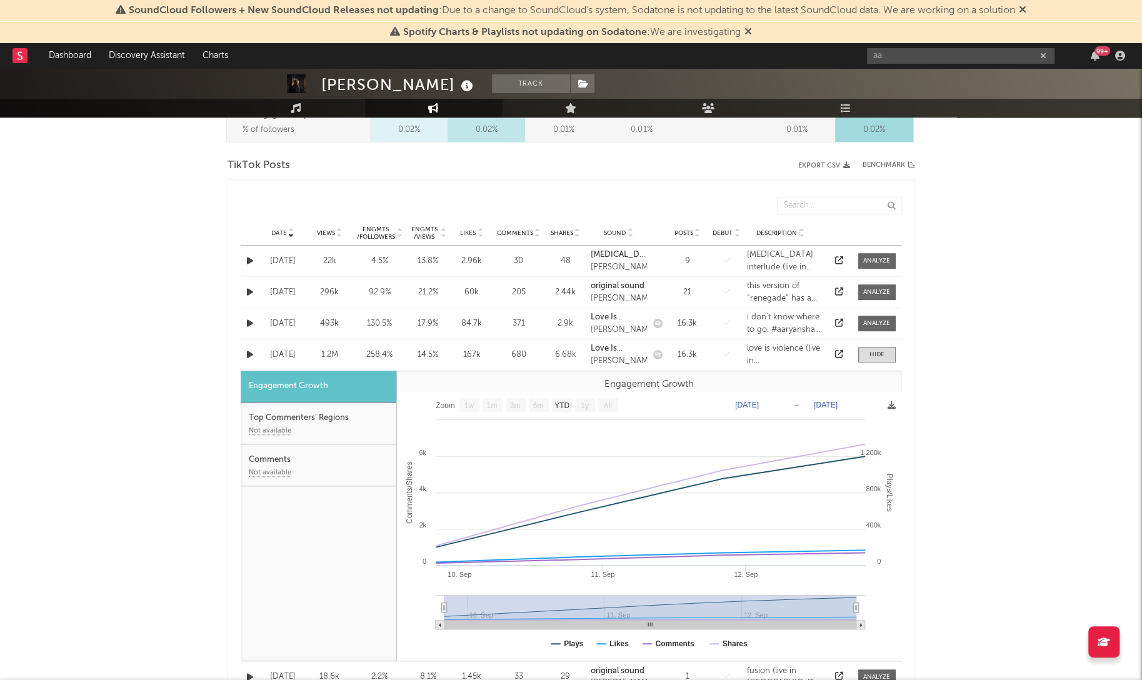
scroll to position [588, 0]
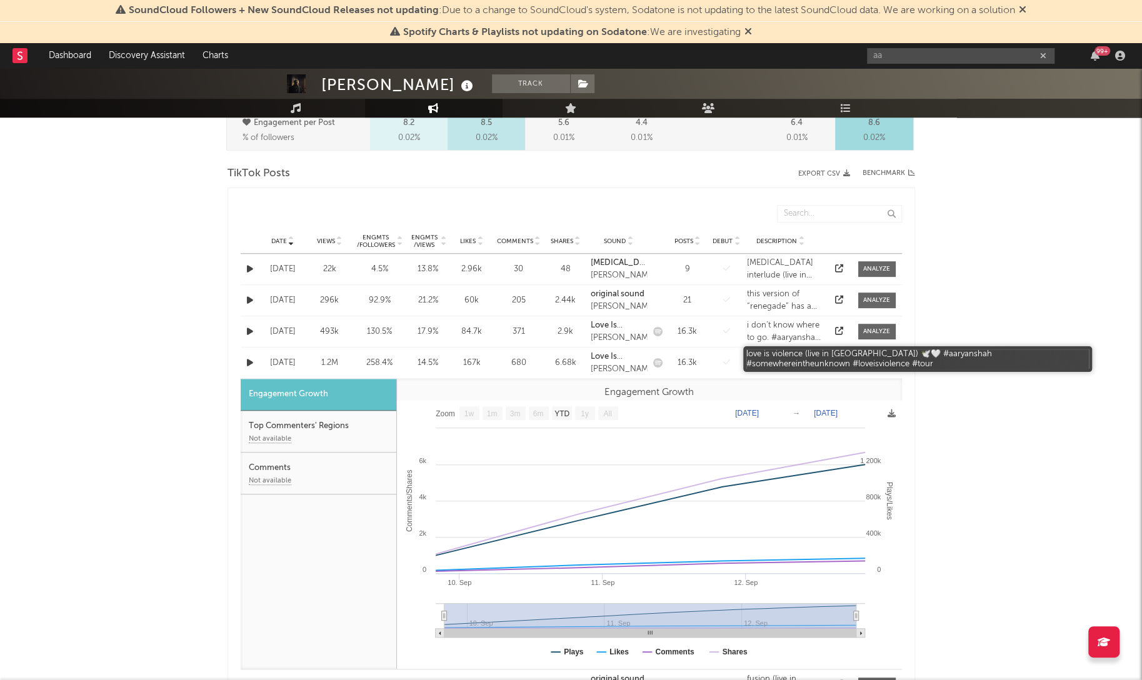
click at [761, 361] on div "love is violence (live in [GEOGRAPHIC_DATA]) 🕊️🤍 #aaryanshah #somewhereintheunk…" at bounding box center [785, 363] width 77 height 24
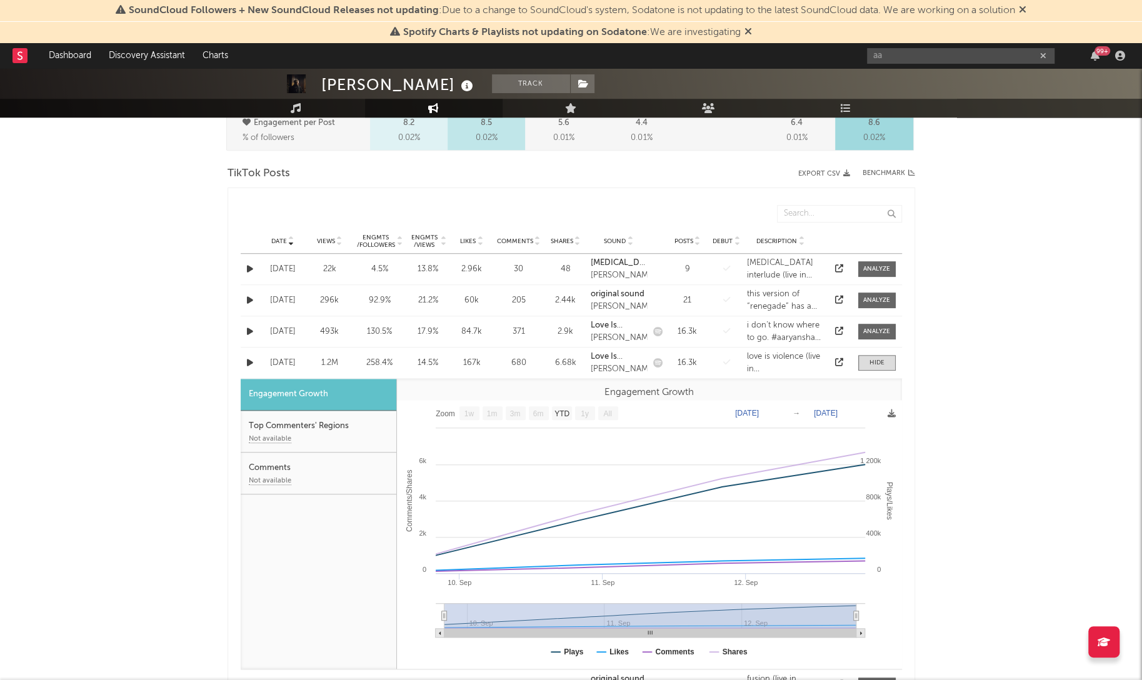
click at [281, 362] on div "[DATE]" at bounding box center [283, 363] width 41 height 13
click at [331, 364] on div "1.2M" at bounding box center [329, 363] width 41 height 13
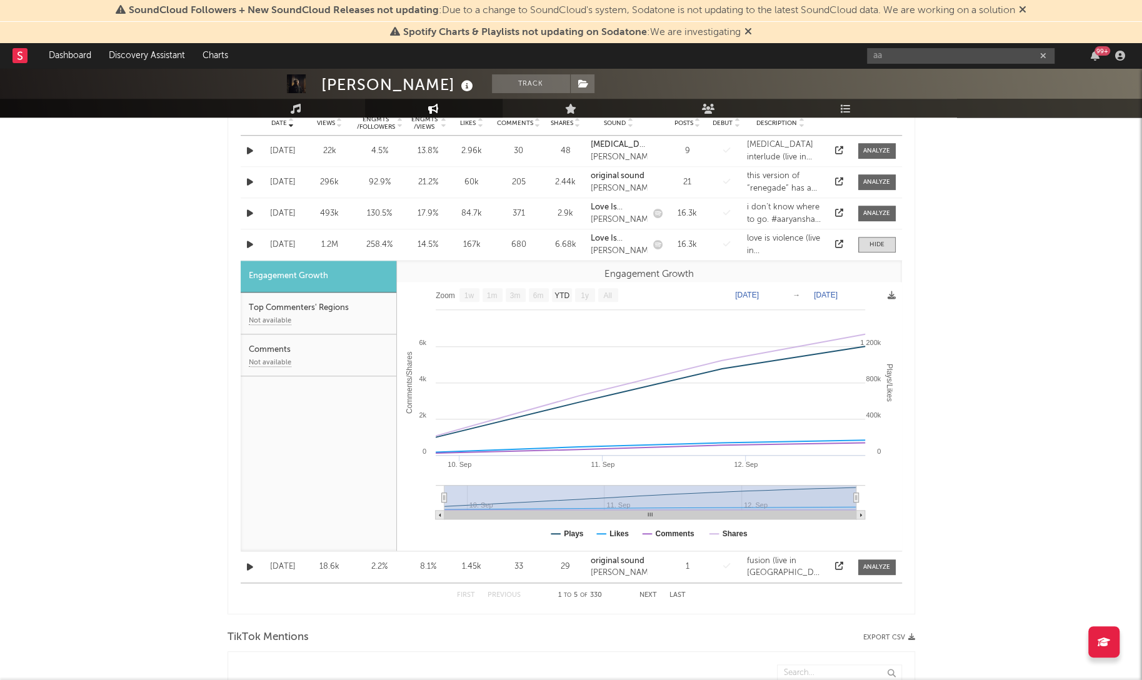
scroll to position [708, 0]
click at [879, 244] on div at bounding box center [877, 243] width 15 height 9
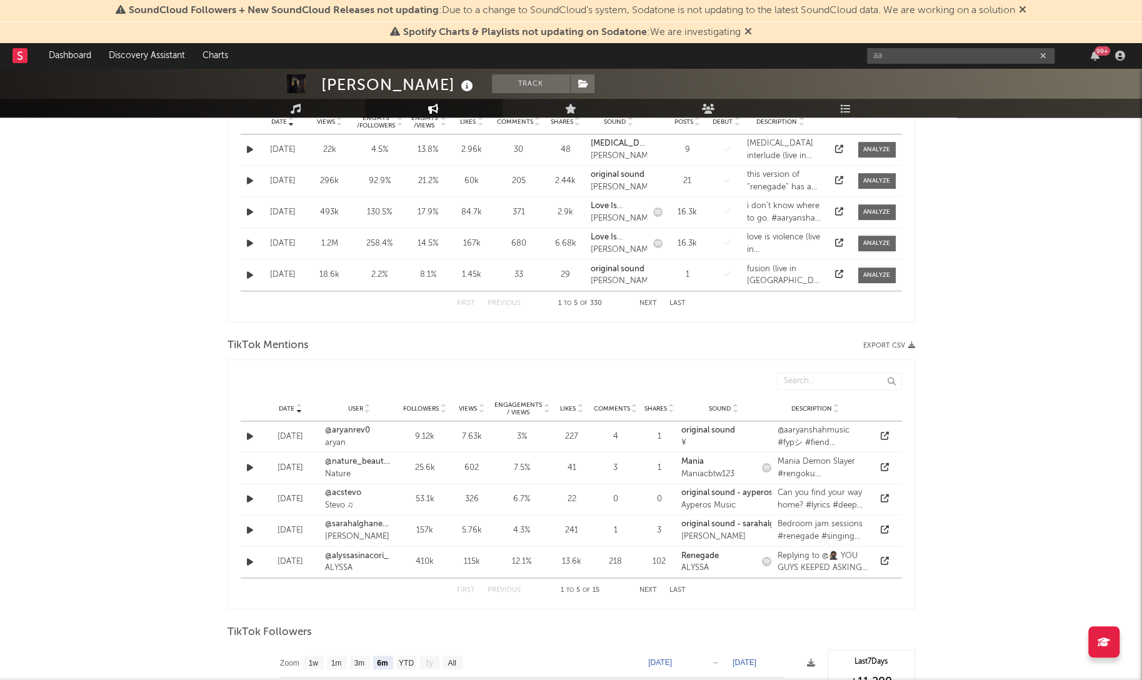
click at [842, 241] on icon at bounding box center [839, 243] width 8 height 8
